Goal: Transaction & Acquisition: Purchase product/service

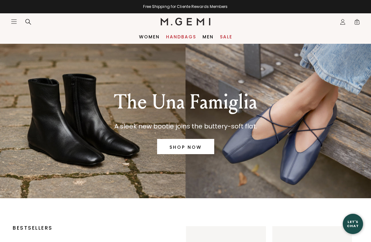
click at [174, 36] on link "Handbags" at bounding box center [181, 36] width 30 height 5
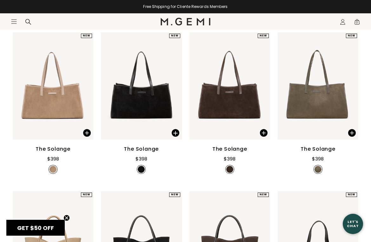
scroll to position [260, 0]
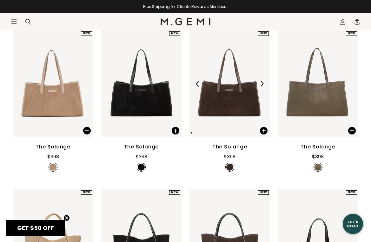
click at [228, 100] on img at bounding box center [229, 83] width 81 height 107
